Goal: Information Seeking & Learning: Learn about a topic

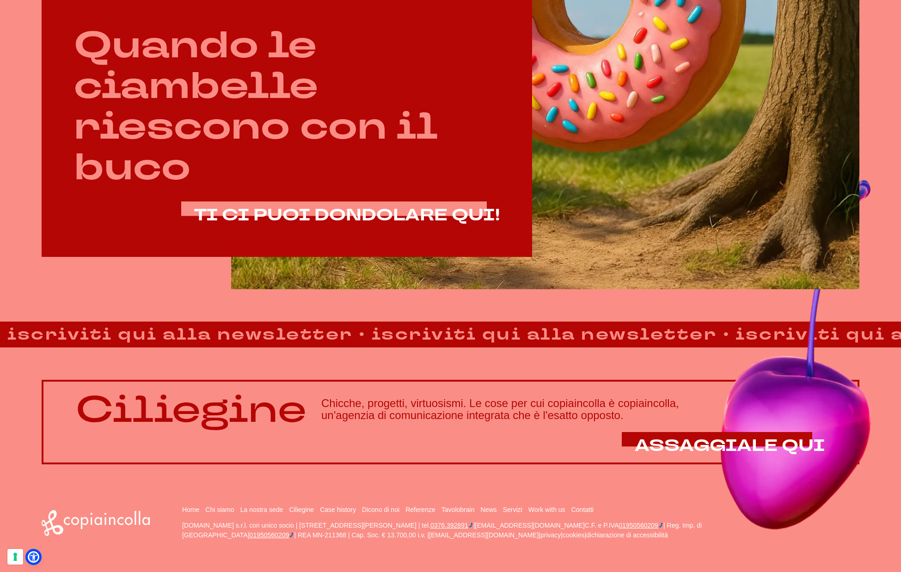
scroll to position [658, 0]
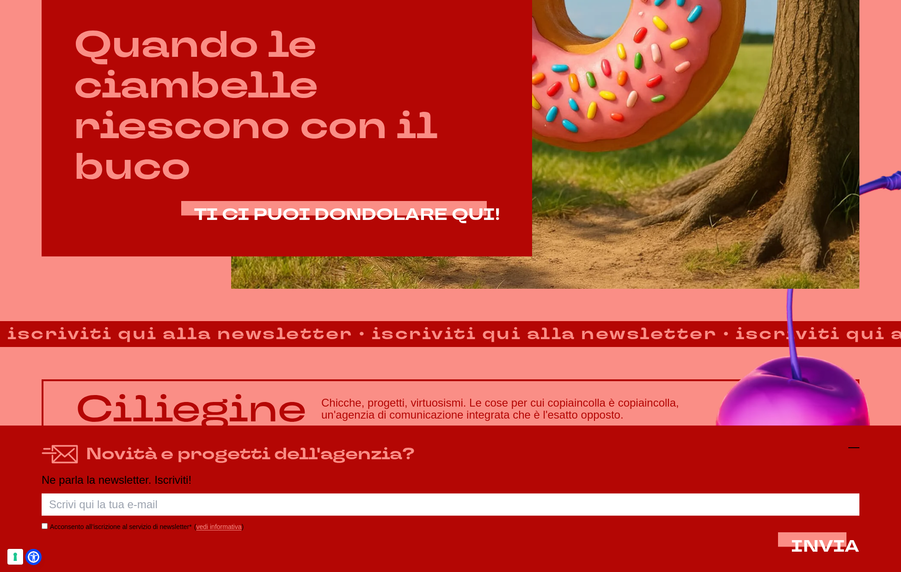
click at [859, 450] on icon at bounding box center [853, 447] width 11 height 11
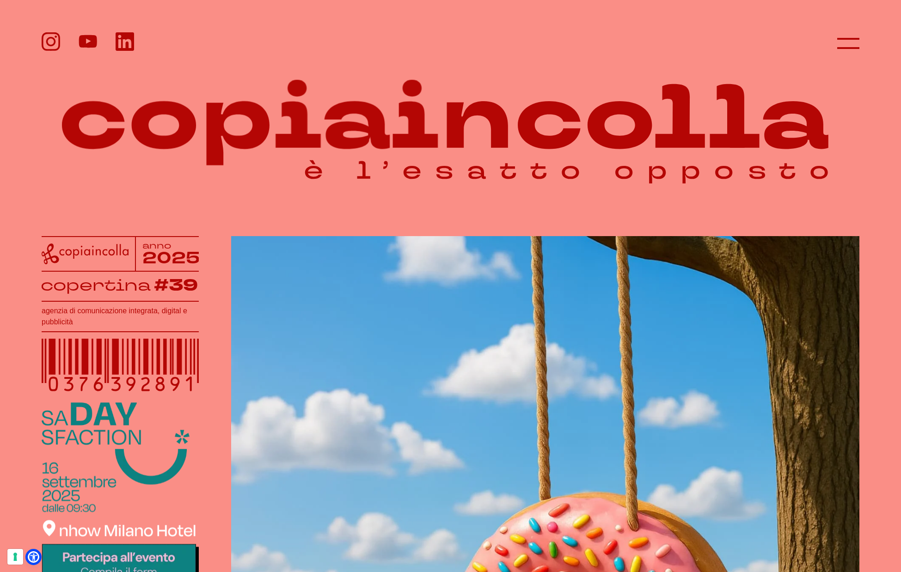
scroll to position [1, 0]
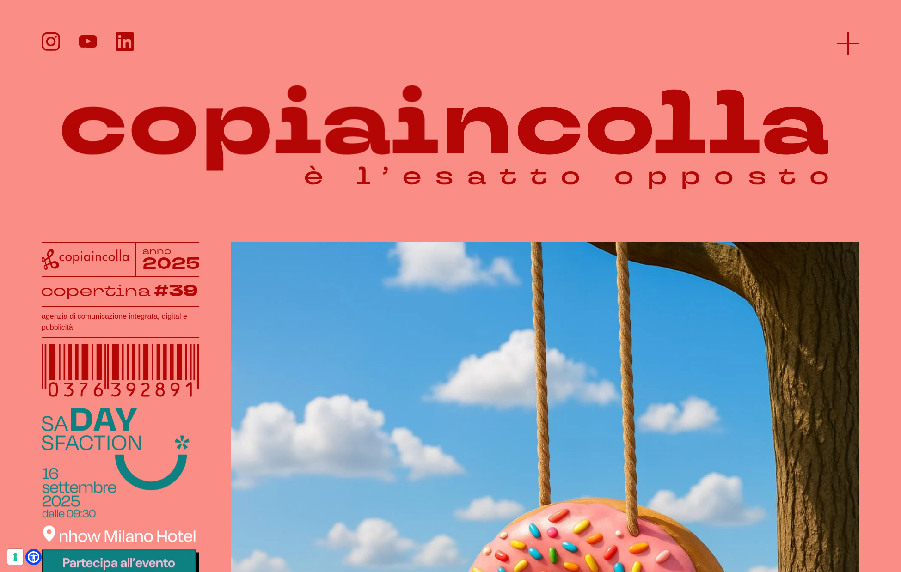
click at [849, 37] on icon at bounding box center [848, 43] width 22 height 22
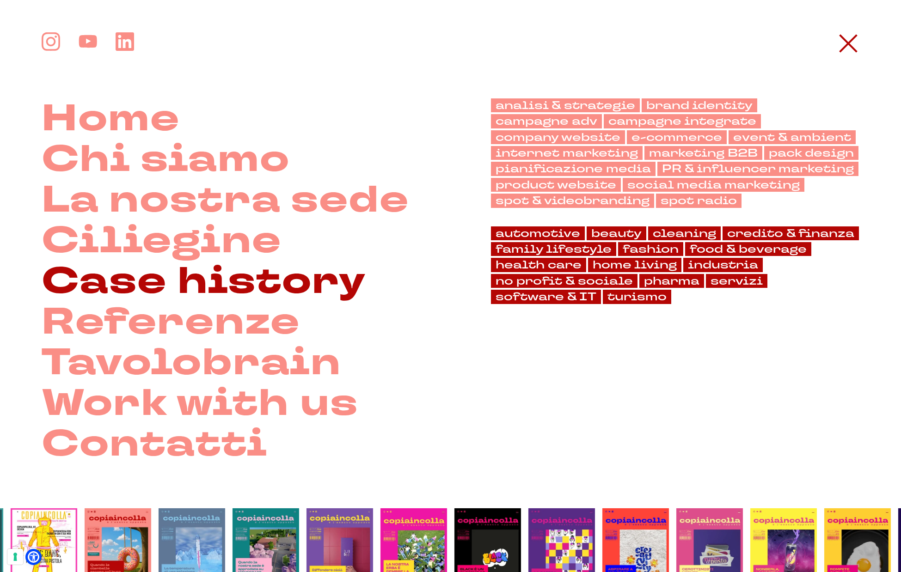
click at [125, 282] on link "Case history" at bounding box center [204, 281] width 325 height 41
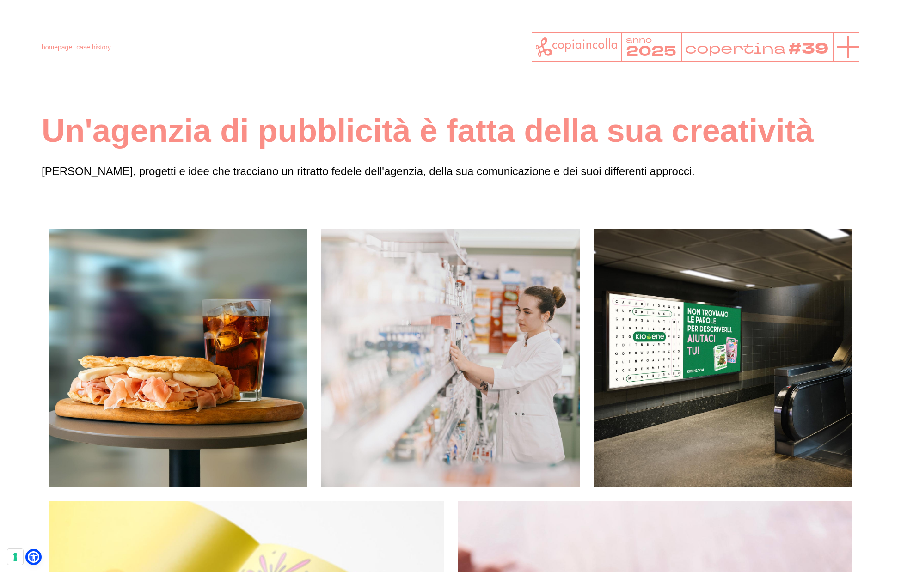
click at [858, 43] on icon at bounding box center [848, 47] width 22 height 22
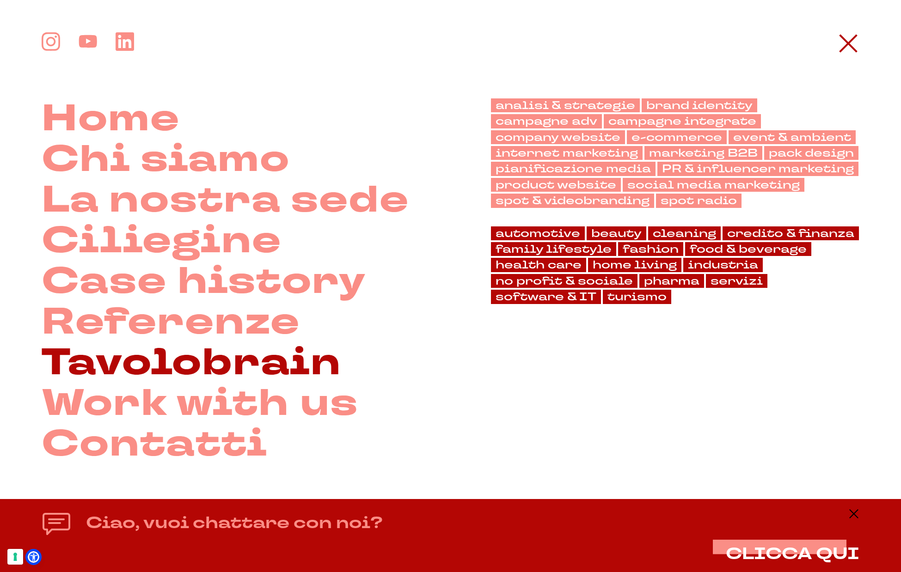
click at [150, 360] on link "Tavolobrain" at bounding box center [192, 363] width 300 height 41
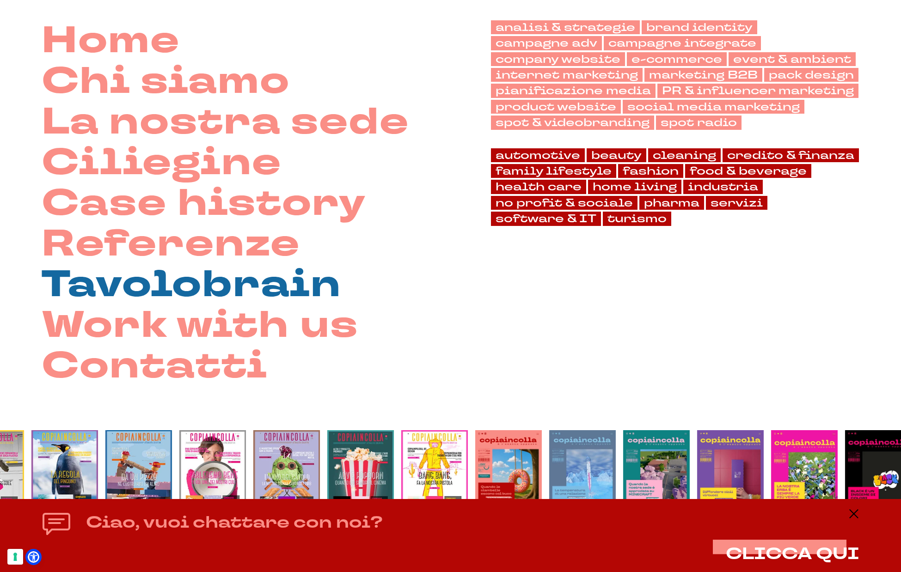
scroll to position [86, 0]
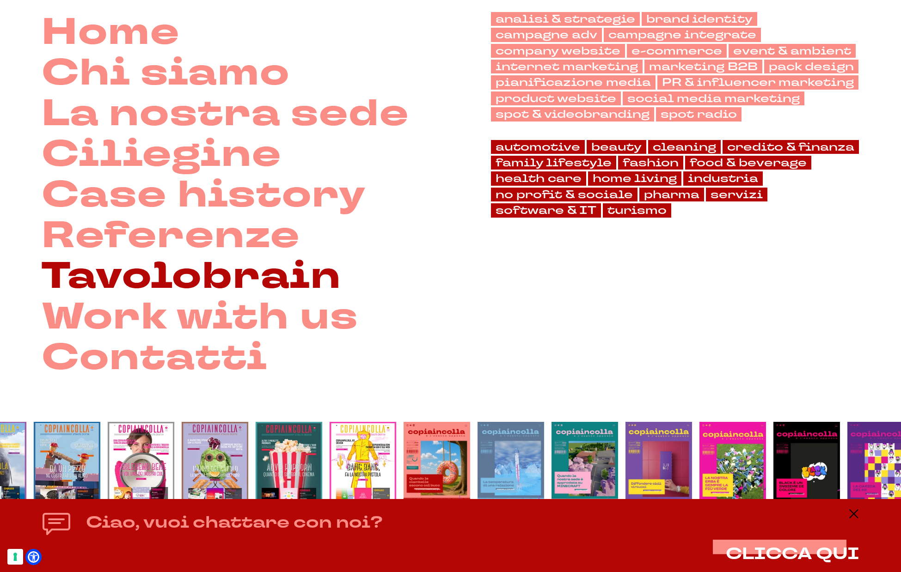
click at [201, 280] on link "Tavolobrain" at bounding box center [192, 276] width 300 height 41
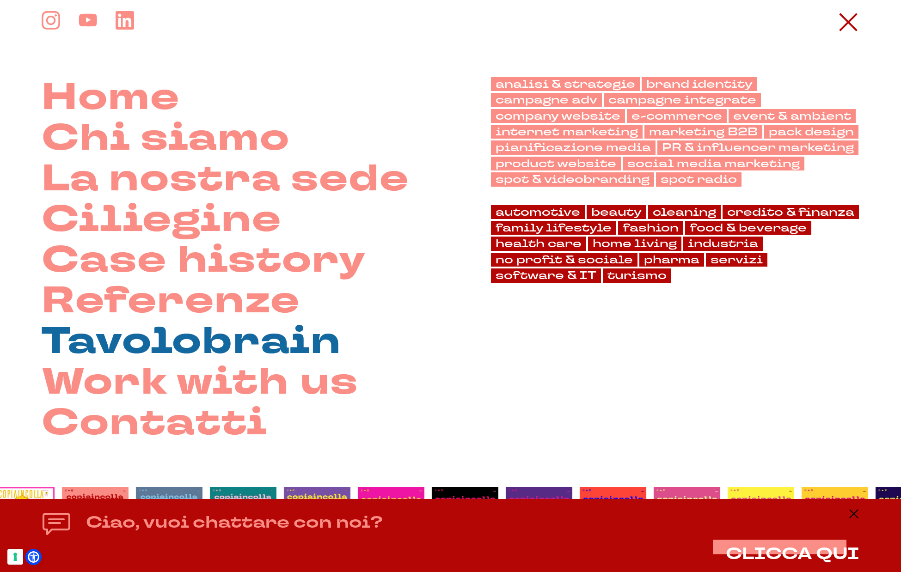
scroll to position [0, 0]
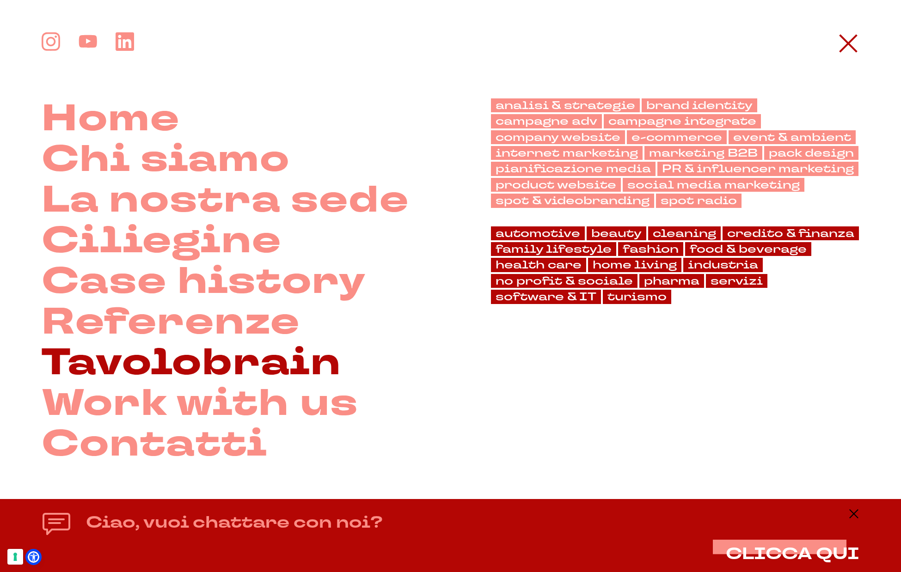
click at [165, 367] on link "Tavolobrain" at bounding box center [192, 363] width 300 height 41
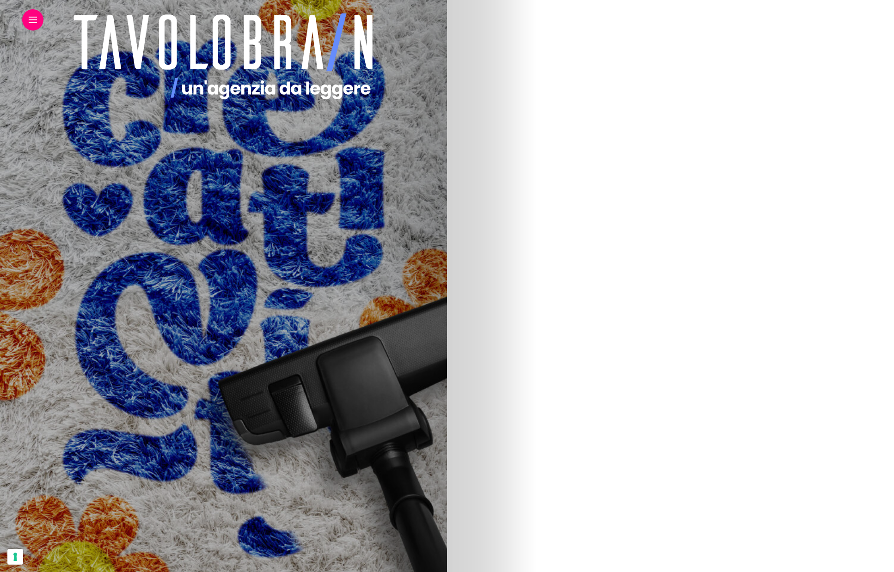
scroll to position [265, 0]
click at [519, 219] on img at bounding box center [330, 221] width 378 height 555
click at [519, 391] on img at bounding box center [330, 408] width 378 height 555
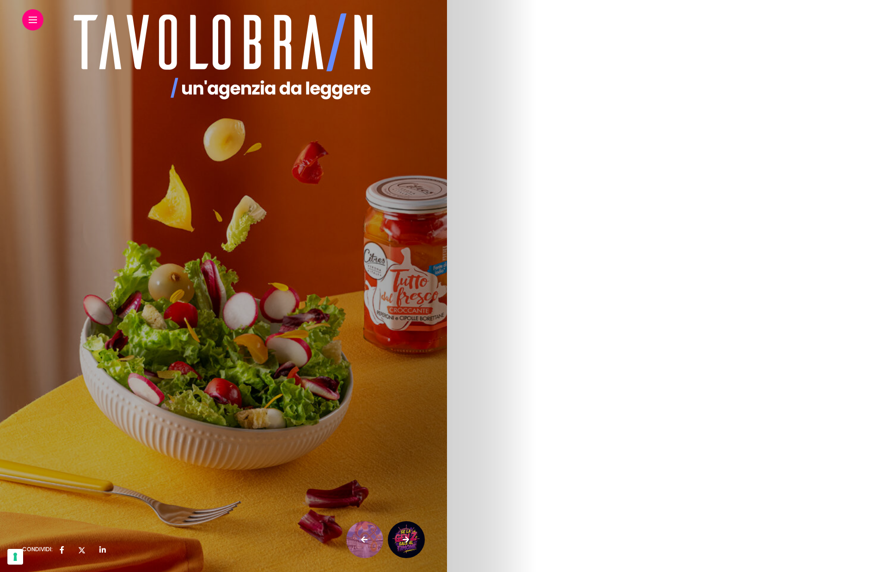
scroll to position [1225, 0]
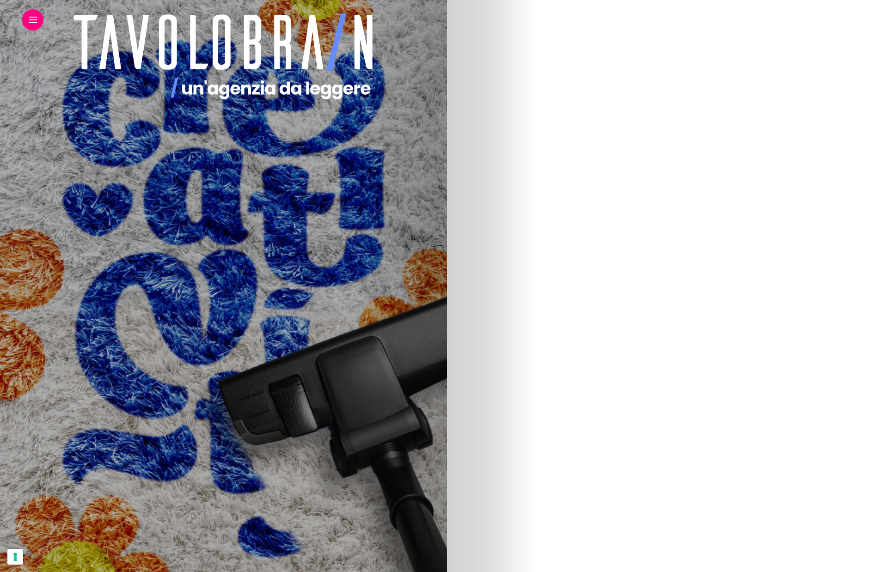
scroll to position [266, 0]
click at [306, 224] on img at bounding box center [117, 220] width 378 height 555
click at [519, 412] on img at bounding box center [330, 421] width 378 height 555
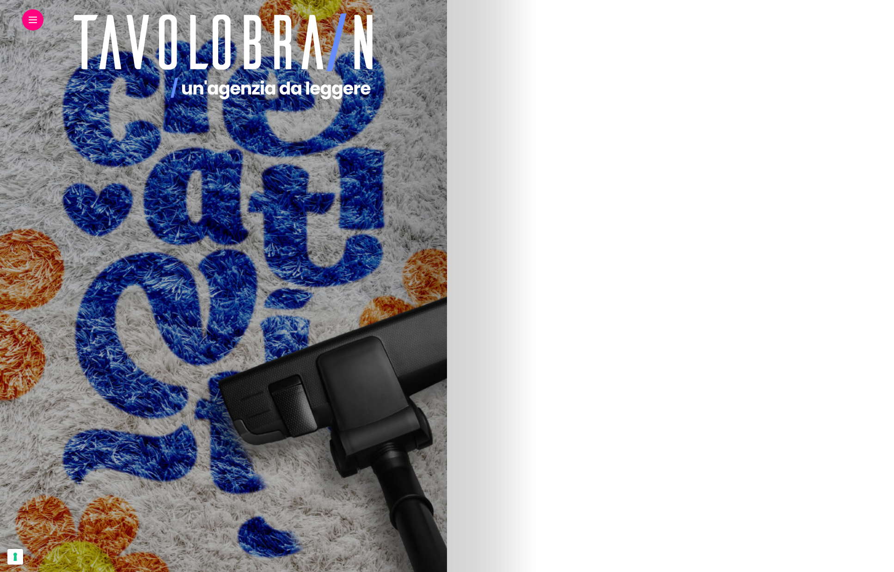
click at [306, 341] on img at bounding box center [117, 312] width 378 height 555
click at [519, 474] on img at bounding box center [330, 486] width 378 height 555
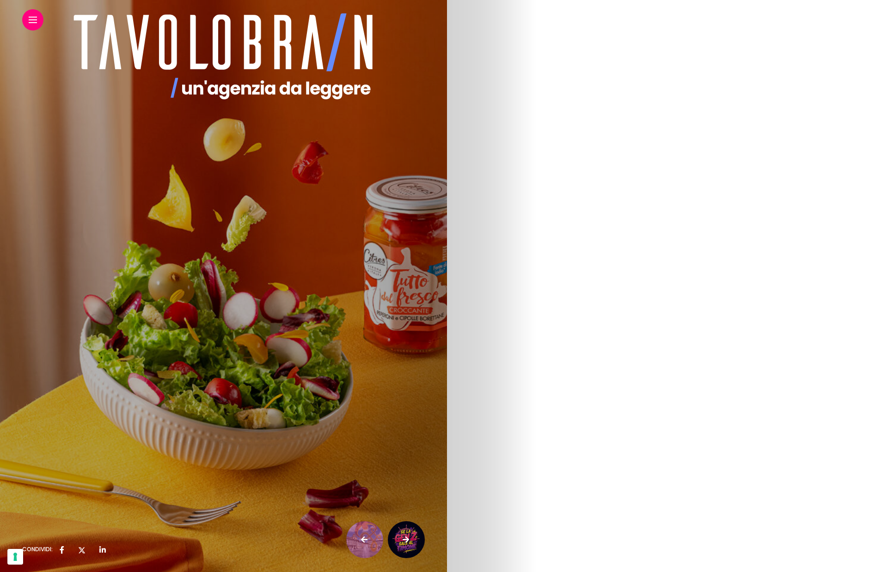
scroll to position [1674, 0]
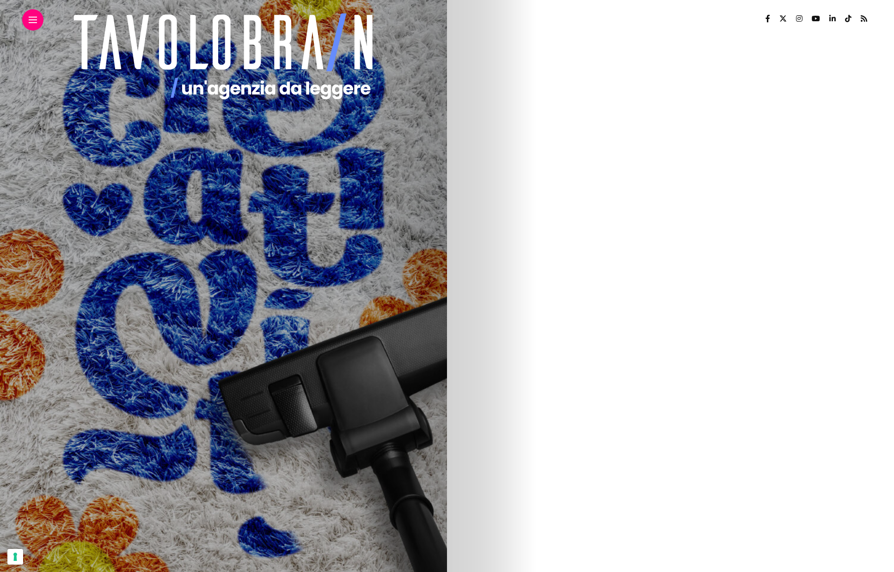
scroll to position [166, 0]
click at [306, 332] on img at bounding box center [117, 320] width 378 height 555
click at [383, 420] on link "2" at bounding box center [374, 423] width 18 height 18
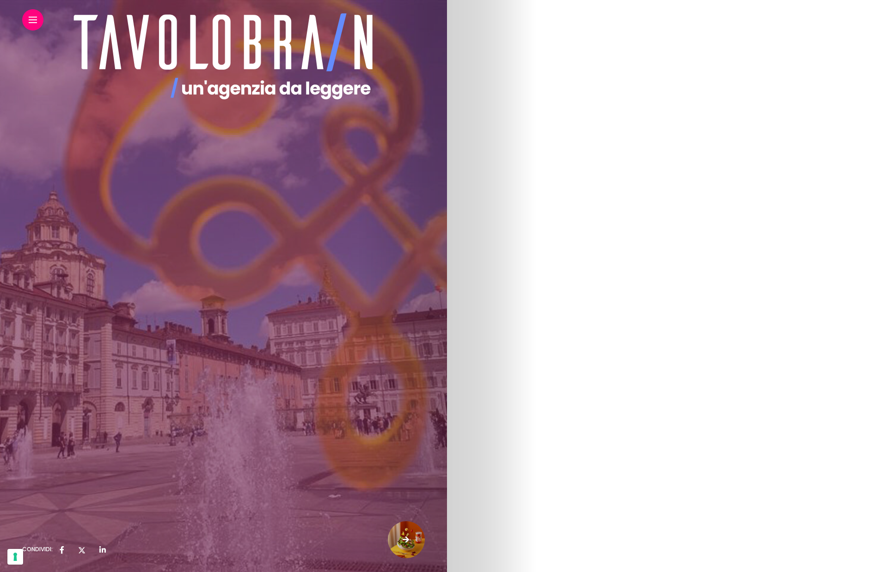
scroll to position [59, 0]
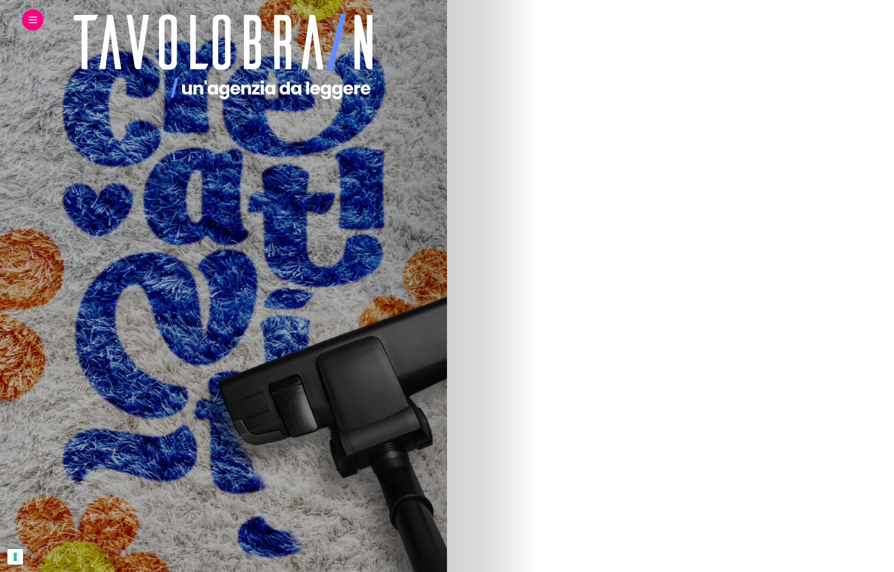
scroll to position [870, 0]
click at [342, 274] on link "1" at bounding box center [332, 274] width 18 height 18
click at [519, 458] on img at bounding box center [330, 469] width 378 height 555
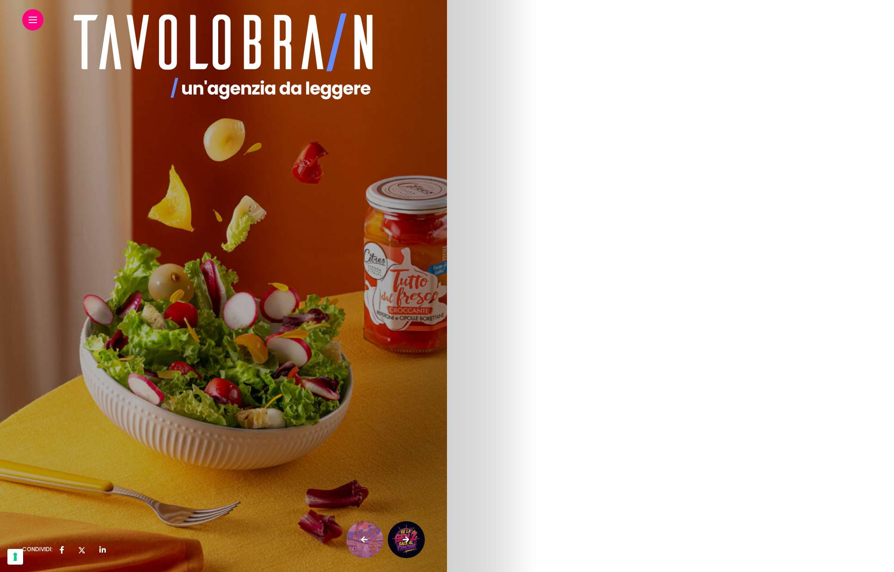
scroll to position [964, 0]
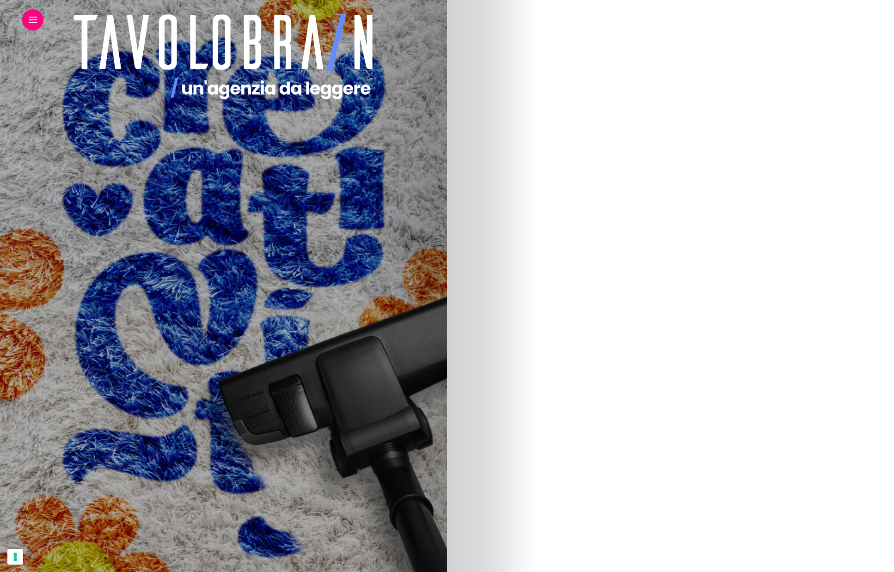
scroll to position [160, 0]
click at [306, 368] on img at bounding box center [117, 326] width 378 height 555
click at [519, 322] on img at bounding box center [330, 326] width 378 height 555
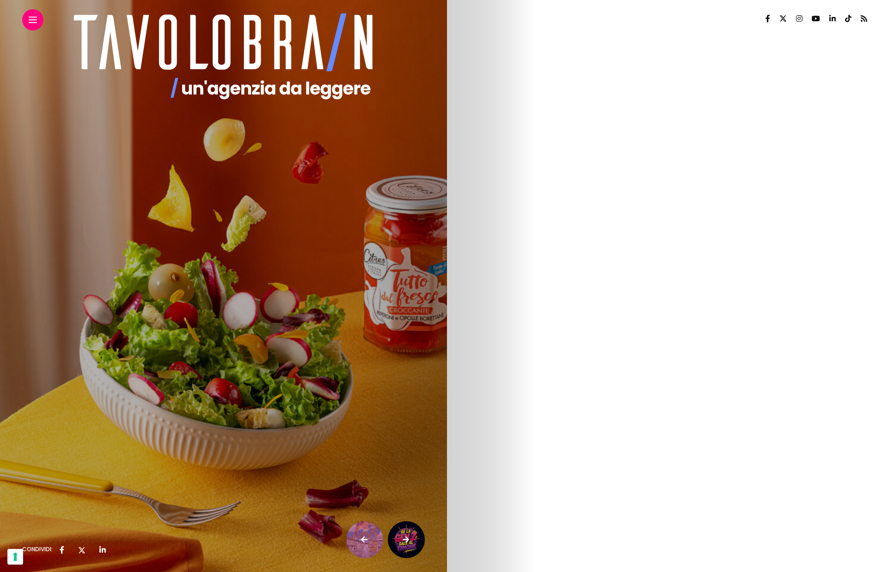
click at [358, 545] on img at bounding box center [364, 540] width 37 height 37
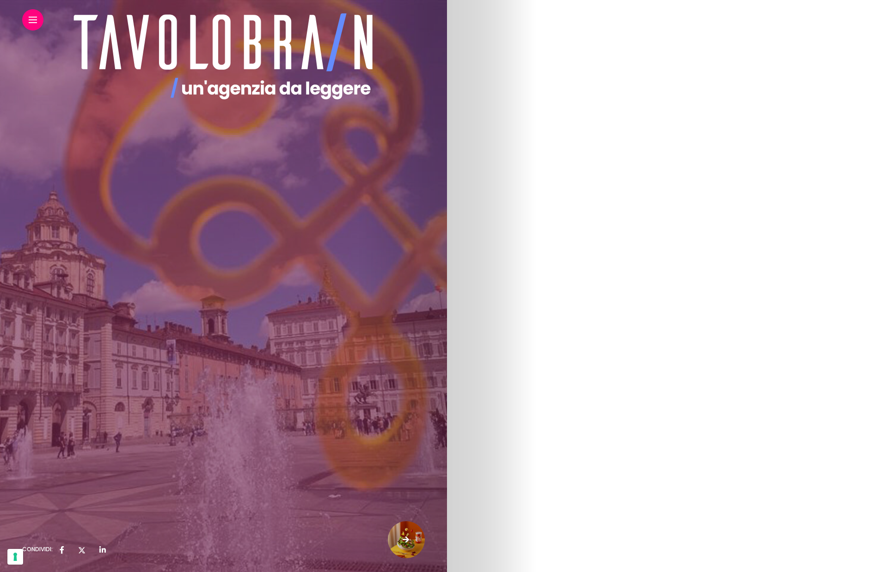
scroll to position [320, 0]
